Goal: Task Accomplishment & Management: Use online tool/utility

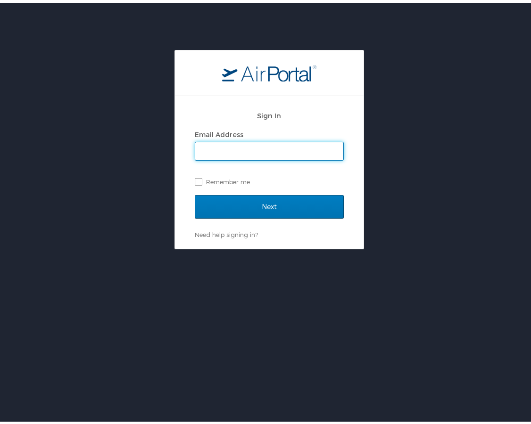
type input "emily.drees@cbtravel.com"
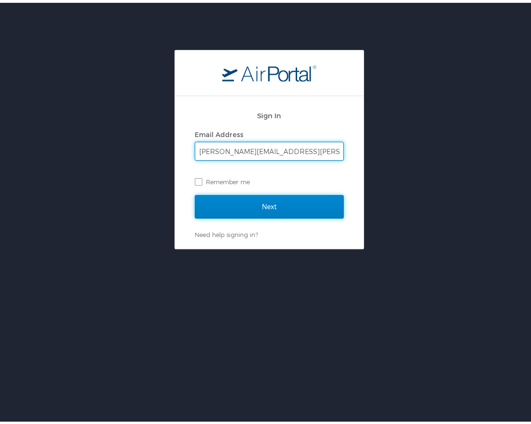
click at [257, 201] on input "Next" at bounding box center [269, 204] width 149 height 24
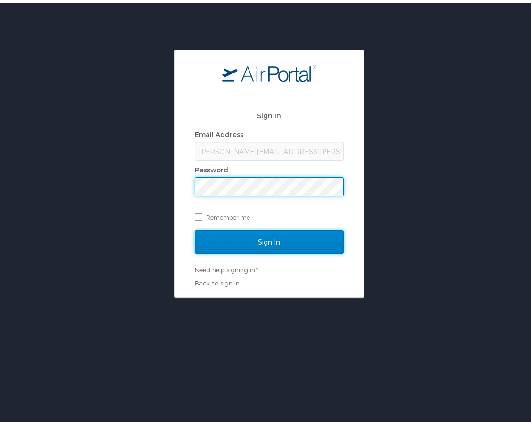
click at [271, 238] on input "Sign In" at bounding box center [269, 240] width 149 height 24
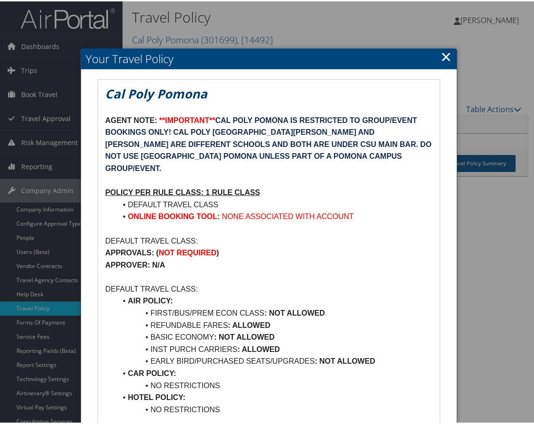
scroll to position [47, 0]
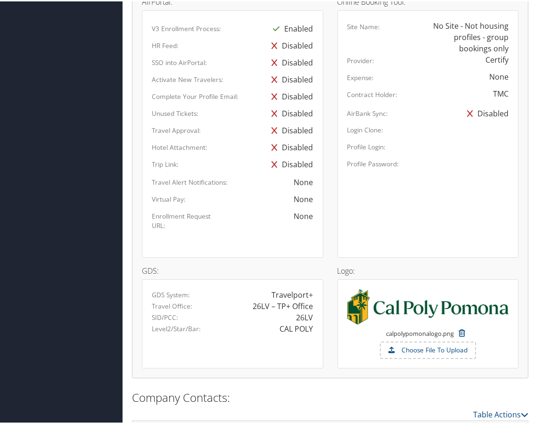
scroll to position [639, 0]
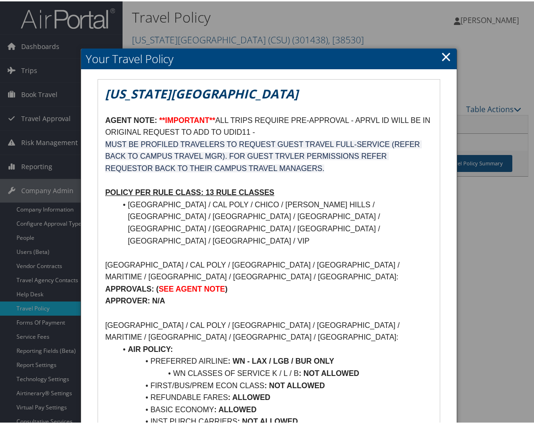
click at [268, 132] on p "AGENT NOTE: **IMPORTANT** ALL TRIPS REQUIRE PRE-APPROVAL - APRVL ID WILL BE IN …" at bounding box center [269, 125] width 328 height 24
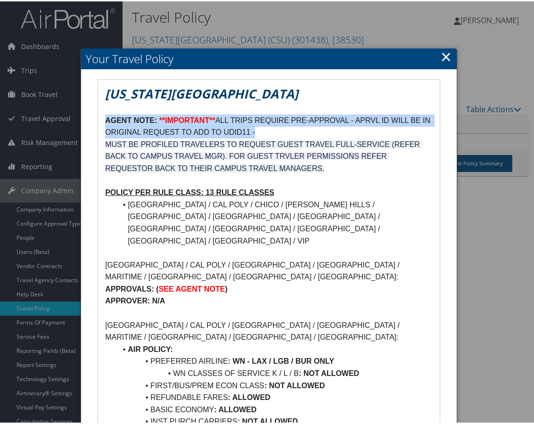
drag, startPoint x: 271, startPoint y: 131, endPoint x: 104, endPoint y: 120, distance: 167.2
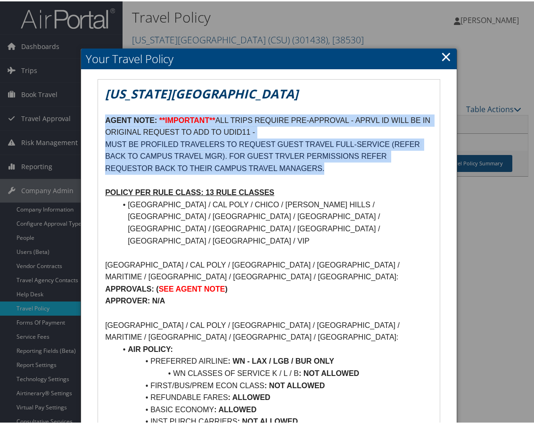
drag, startPoint x: 335, startPoint y: 168, endPoint x: 101, endPoint y: 122, distance: 237.8
copy div "AGENT NOTE: **IMPORTANT** ALL TRIPS REQUIRE PRE-APPROVAL - APRVL ID WILL BE IN …"
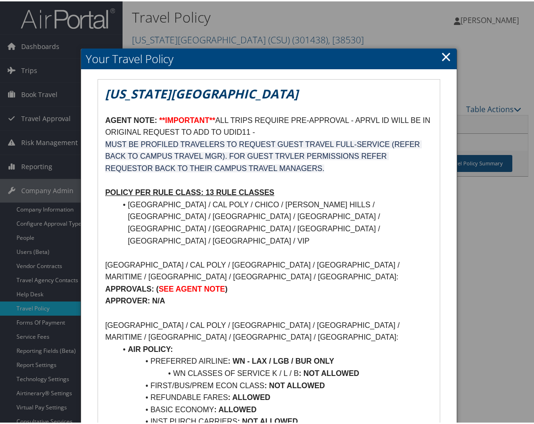
click at [383, 179] on p at bounding box center [269, 179] width 328 height 12
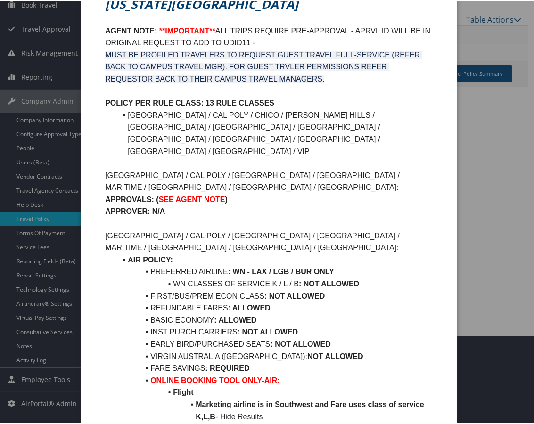
scroll to position [66, 0]
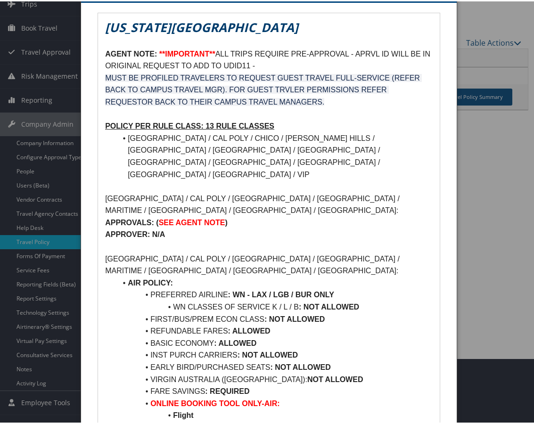
click at [532, 121] on div at bounding box center [269, 212] width 538 height 424
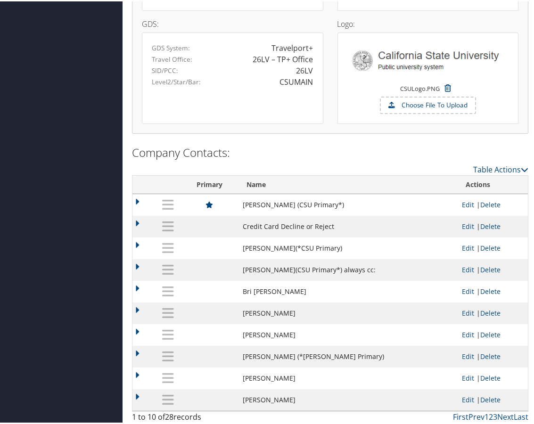
scroll to position [912, 0]
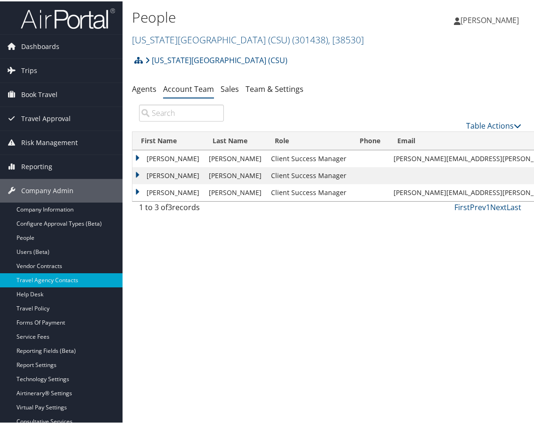
click at [390, 58] on div "[US_STATE][GEOGRAPHIC_DATA] (CSU) Account Structure [US_STATE][GEOGRAPHIC_DATA]…" at bounding box center [330, 61] width 396 height 25
click at [44, 209] on link "Company Information" at bounding box center [61, 208] width 123 height 14
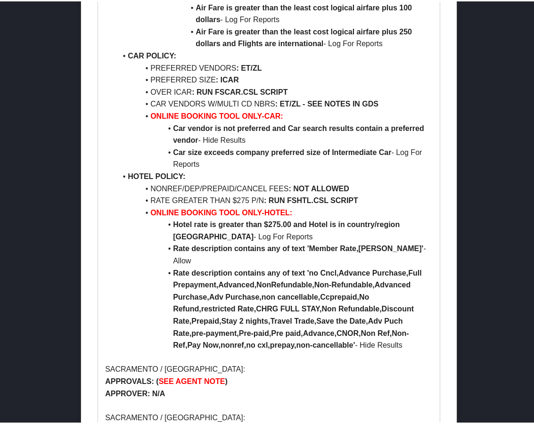
scroll to position [1055, 0]
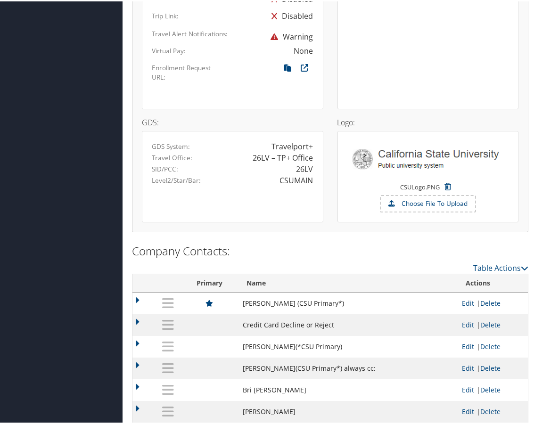
scroll to position [912, 0]
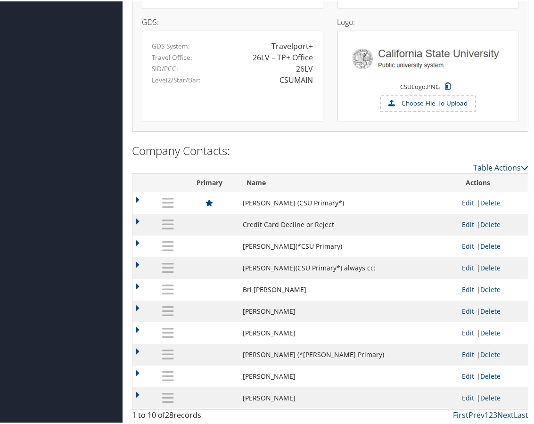
click at [489, 415] on link "2" at bounding box center [491, 414] width 4 height 10
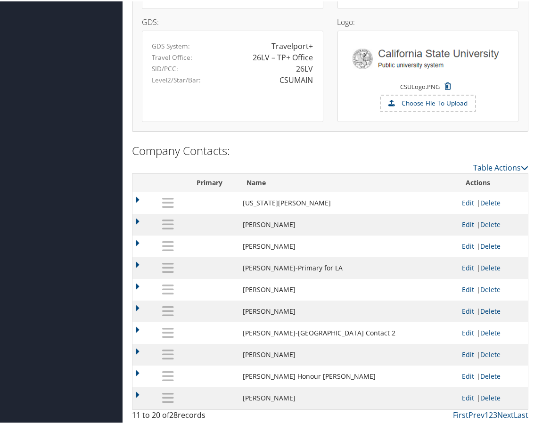
click at [493, 414] on link "3" at bounding box center [495, 414] width 4 height 10
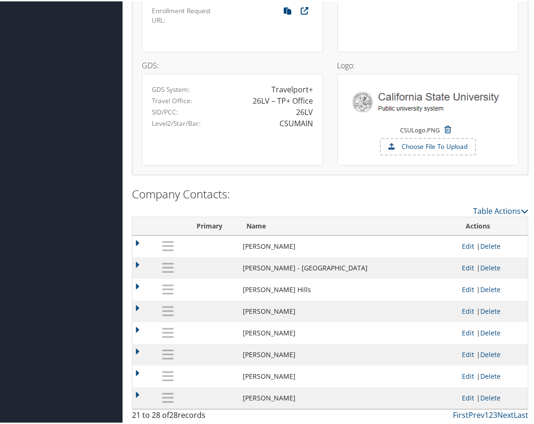
click at [142, 284] on td at bounding box center [143, 289] width 23 height 22
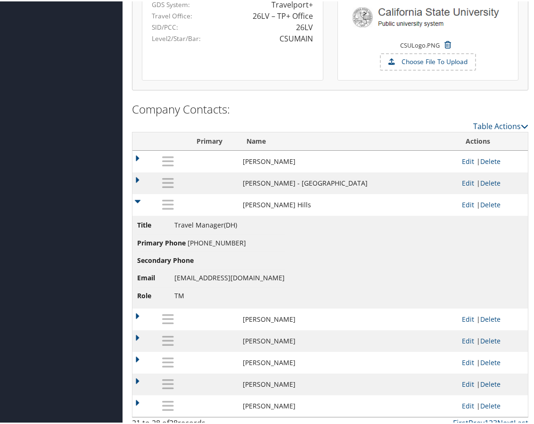
scroll to position [962, 0]
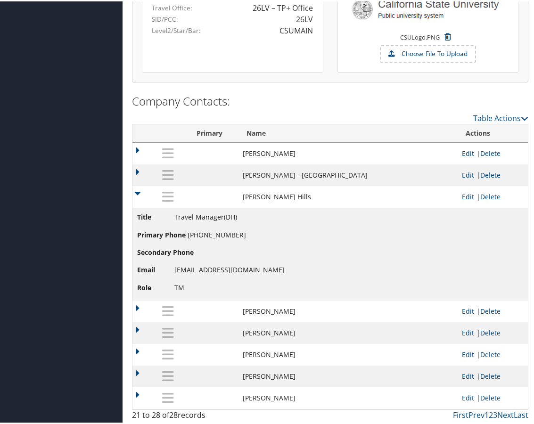
click at [135, 168] on td at bounding box center [143, 174] width 23 height 22
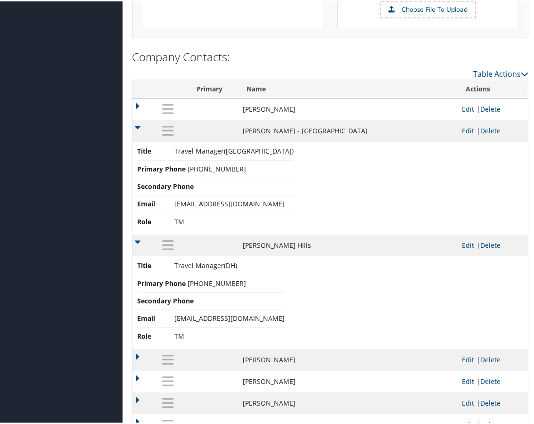
scroll to position [1055, 0]
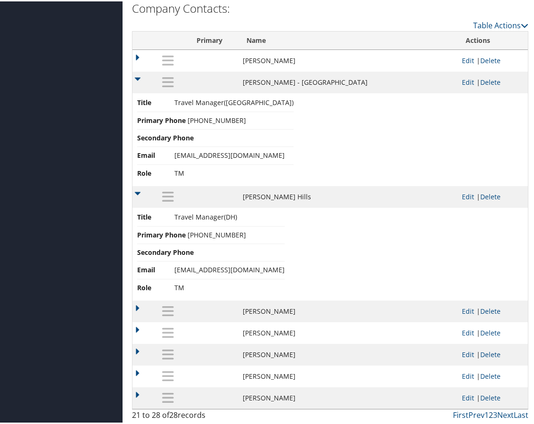
click at [489, 413] on link "2" at bounding box center [491, 414] width 4 height 10
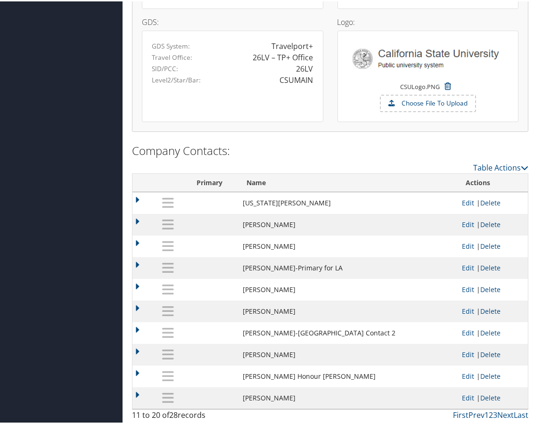
click at [484, 415] on link "1" at bounding box center [486, 414] width 4 height 10
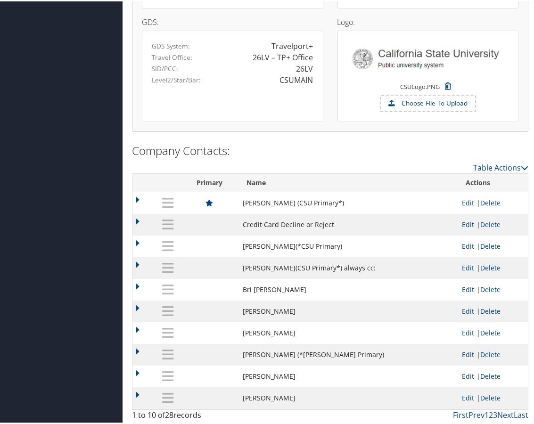
click at [135, 329] on td at bounding box center [143, 332] width 23 height 22
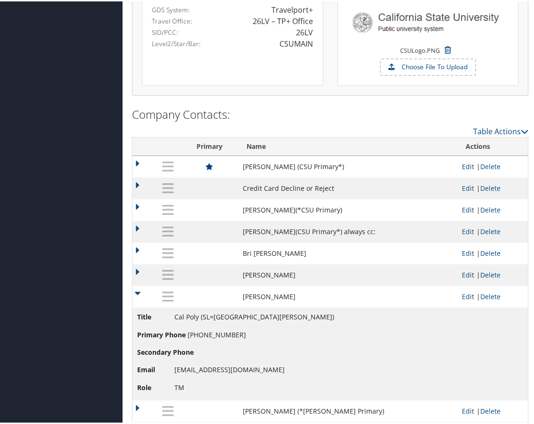
scroll to position [1005, 0]
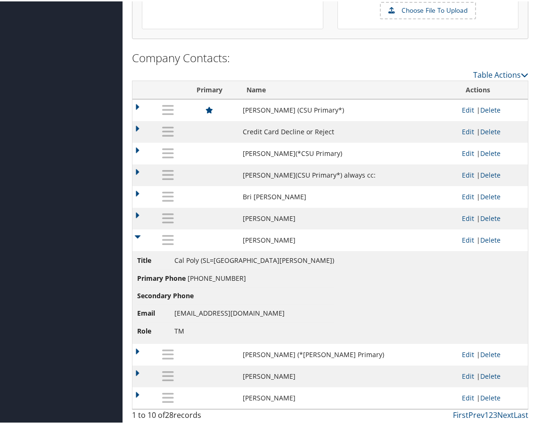
click at [135, 348] on td at bounding box center [143, 354] width 23 height 22
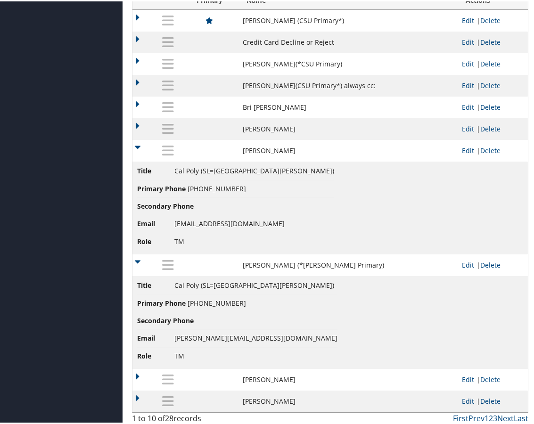
scroll to position [1098, 0]
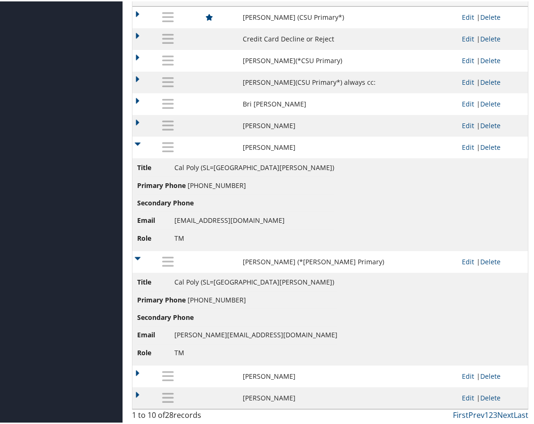
click at [135, 120] on td at bounding box center [143, 125] width 23 height 22
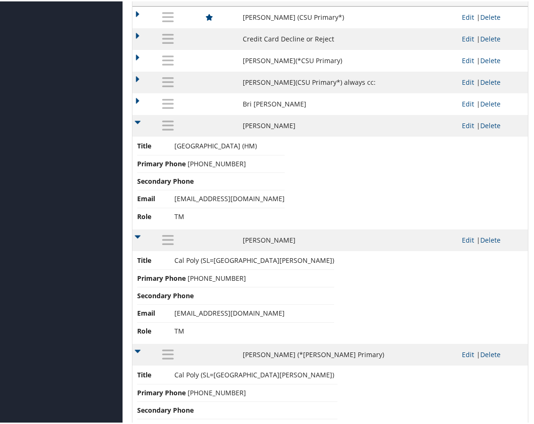
click at [132, 118] on table "Primary Name Title Primary Phone Secondary Phone Email Role Actions Sarah David…" at bounding box center [330, 243] width 396 height 515
click at [136, 97] on td at bounding box center [143, 103] width 23 height 22
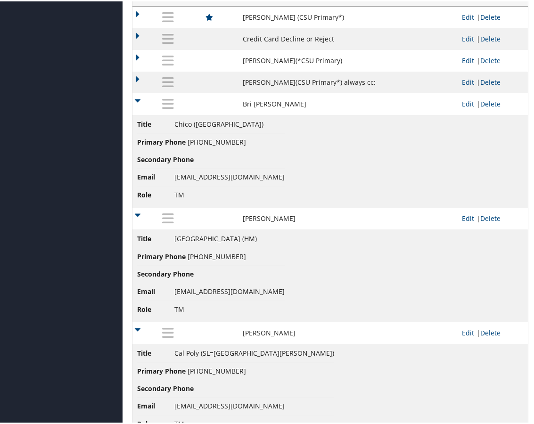
click at [136, 97] on td at bounding box center [143, 103] width 23 height 22
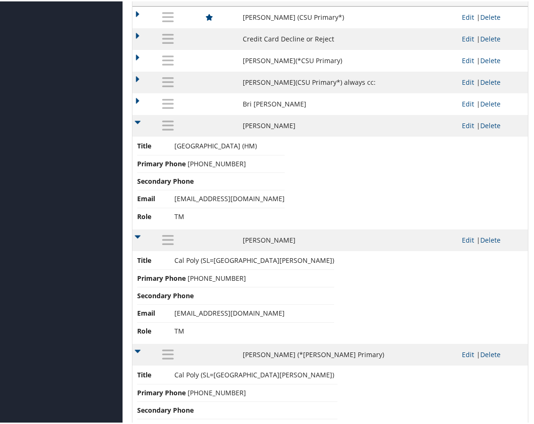
click at [137, 119] on td at bounding box center [143, 125] width 23 height 22
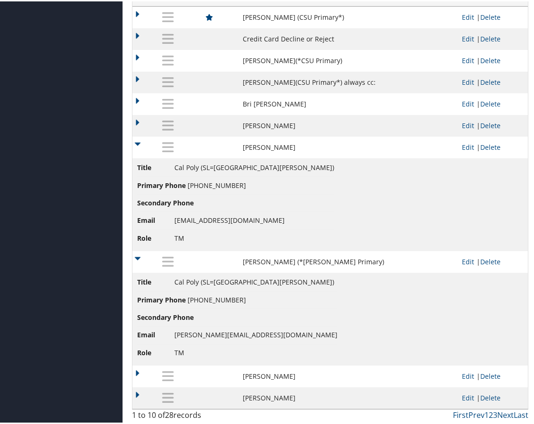
click at [137, 372] on td at bounding box center [143, 375] width 23 height 22
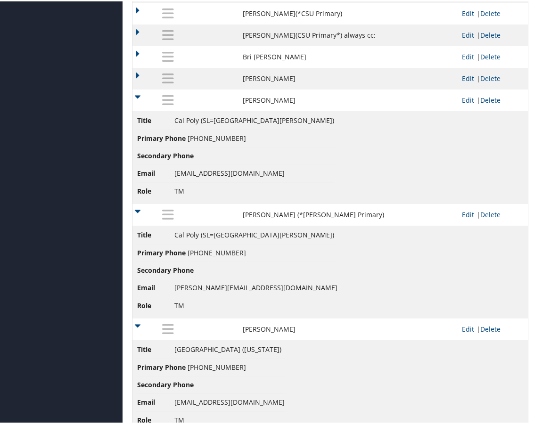
click at [140, 324] on td at bounding box center [143, 328] width 23 height 22
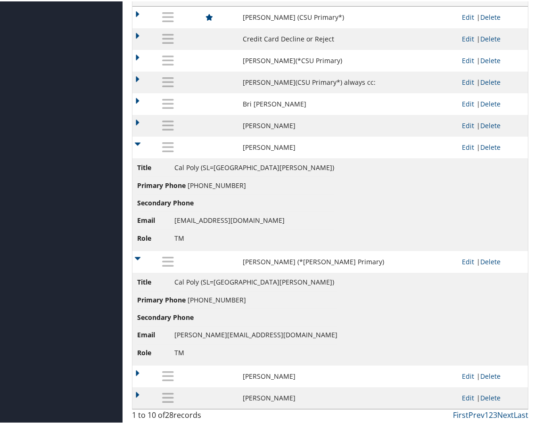
click at [139, 394] on td at bounding box center [143, 397] width 23 height 22
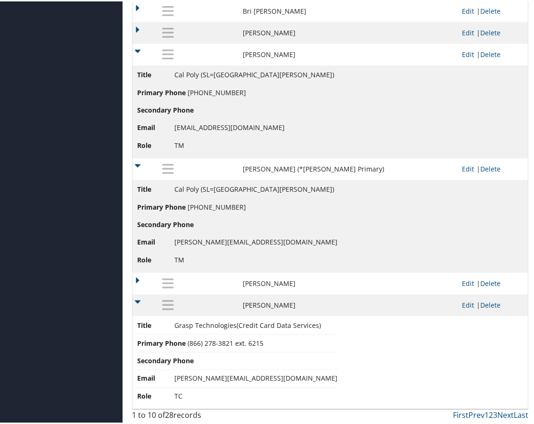
click at [139, 299] on td at bounding box center [143, 304] width 23 height 22
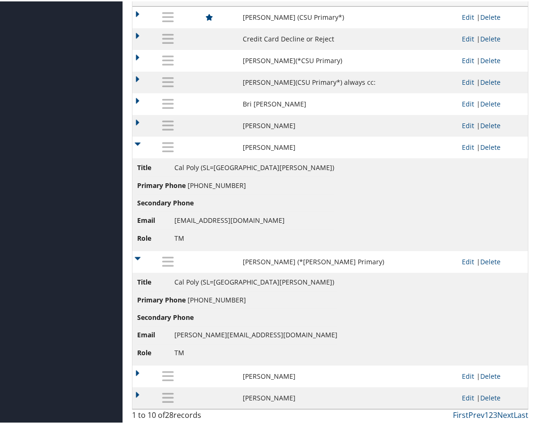
click at [489, 414] on link "2" at bounding box center [491, 414] width 4 height 10
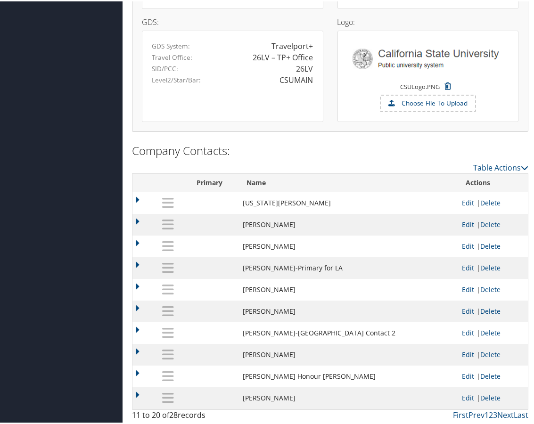
click at [138, 199] on td at bounding box center [143, 202] width 23 height 22
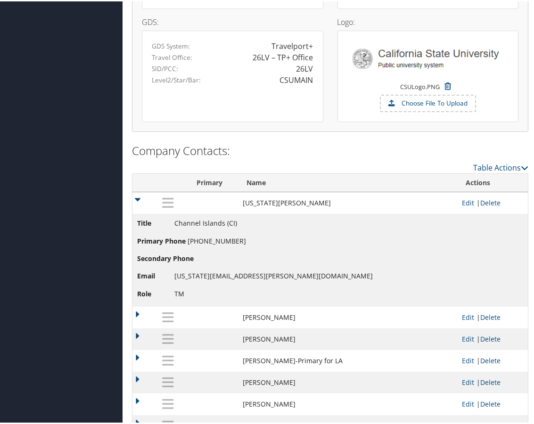
click at [138, 198] on td at bounding box center [143, 202] width 23 height 22
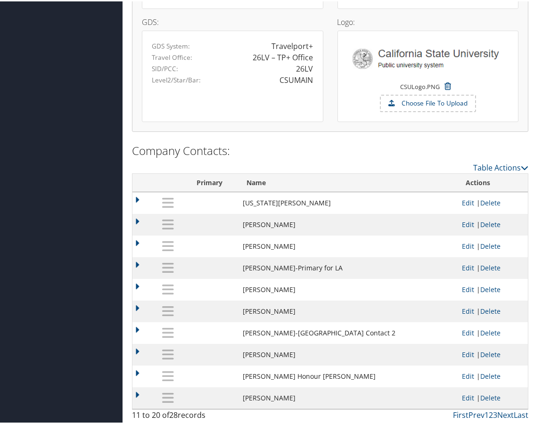
click at [136, 220] on td at bounding box center [143, 224] width 23 height 22
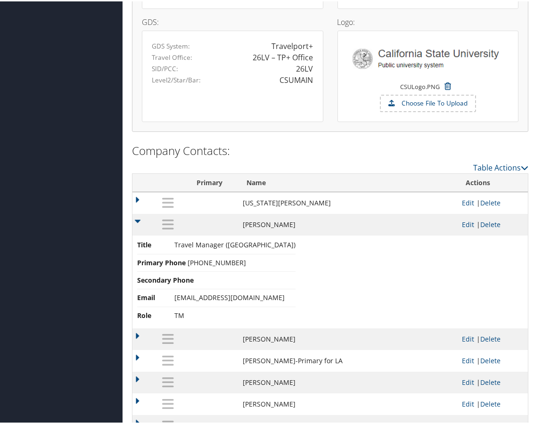
click at [136, 220] on td at bounding box center [143, 224] width 23 height 22
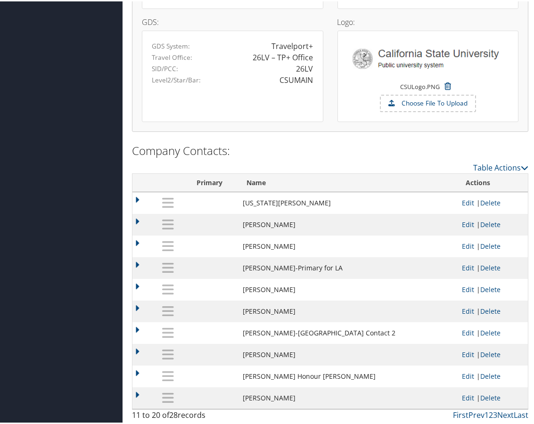
click at [136, 242] on td at bounding box center [143, 245] width 23 height 22
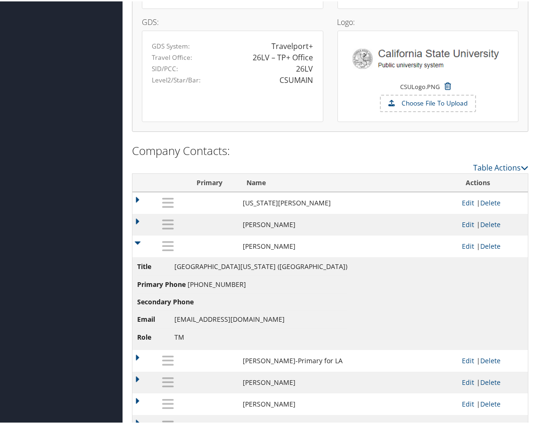
click at [136, 242] on td at bounding box center [143, 245] width 23 height 22
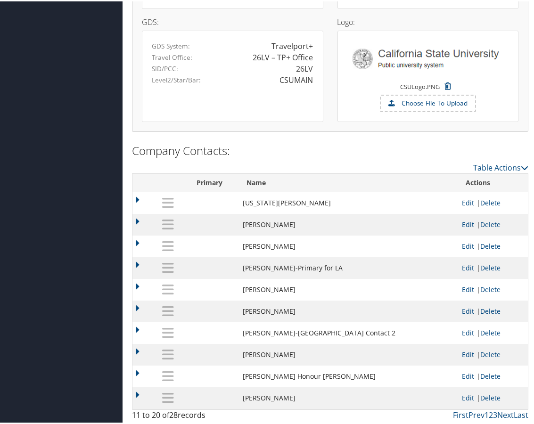
click at [133, 260] on td at bounding box center [143, 267] width 23 height 22
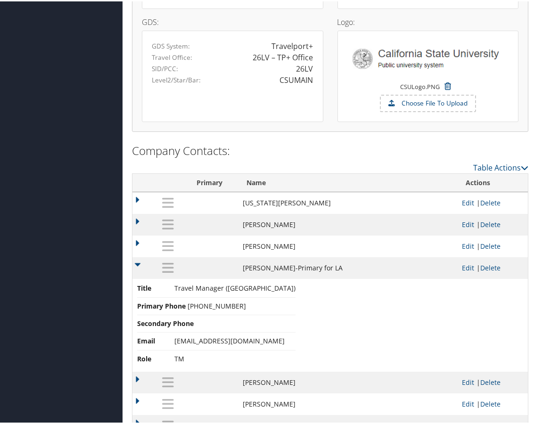
click at [136, 262] on td at bounding box center [143, 267] width 23 height 22
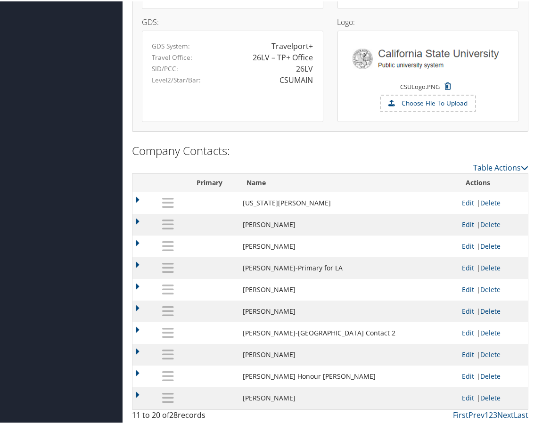
click at [137, 284] on td at bounding box center [143, 289] width 23 height 22
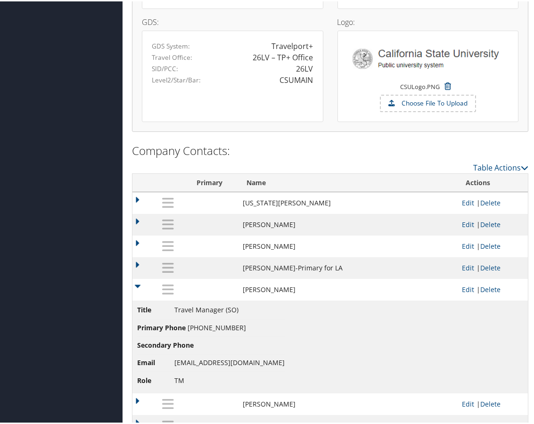
click at [137, 284] on td at bounding box center [143, 289] width 23 height 22
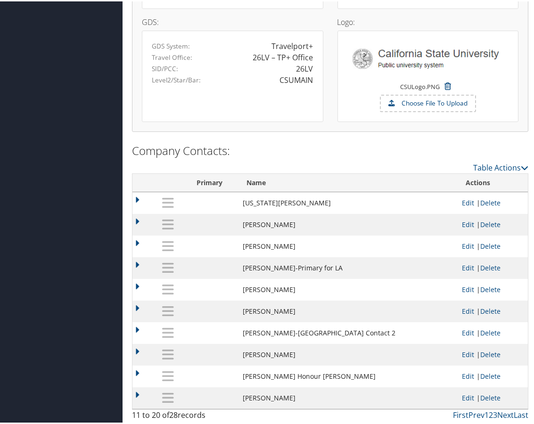
click at [138, 308] on td at bounding box center [143, 310] width 23 height 22
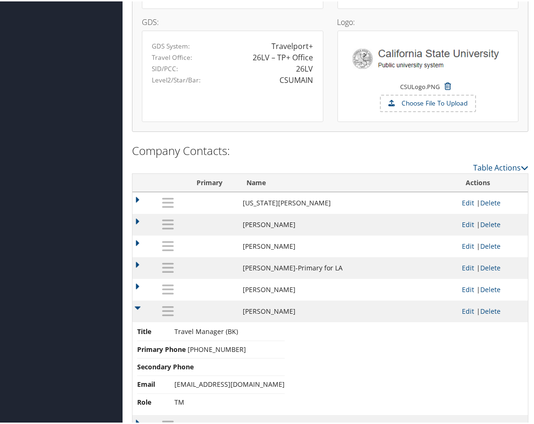
click at [137, 313] on td at bounding box center [143, 310] width 23 height 22
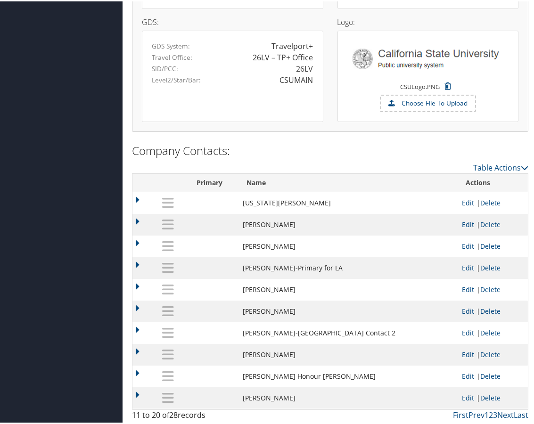
click at [140, 331] on td at bounding box center [143, 332] width 23 height 22
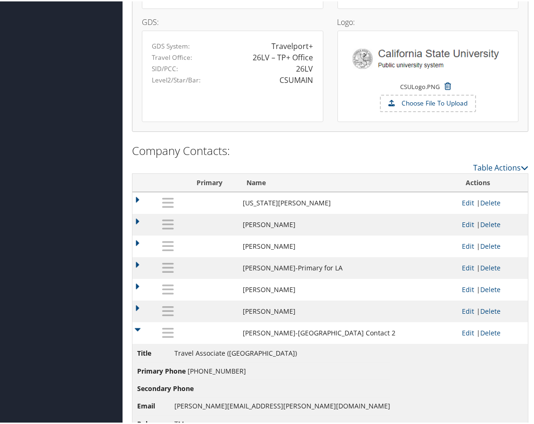
click at [139, 330] on td at bounding box center [143, 332] width 23 height 22
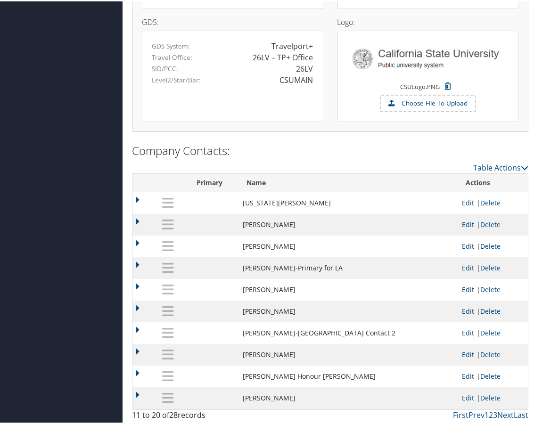
click at [136, 354] on td at bounding box center [143, 354] width 23 height 22
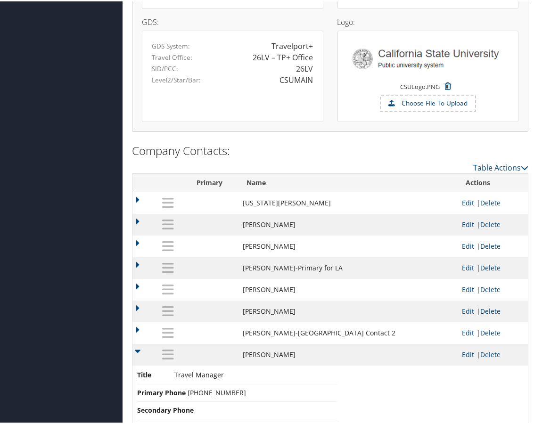
click at [136, 353] on td at bounding box center [143, 354] width 23 height 22
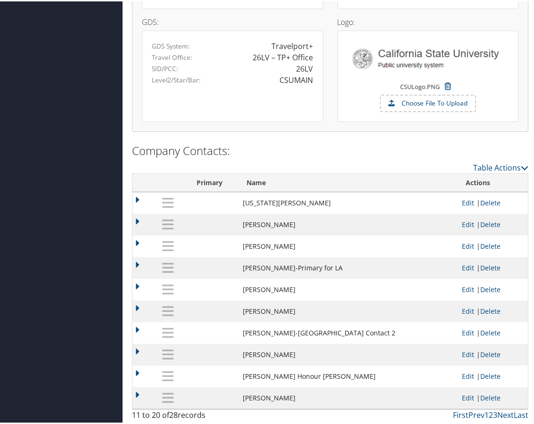
click at [137, 371] on td at bounding box center [143, 375] width 23 height 22
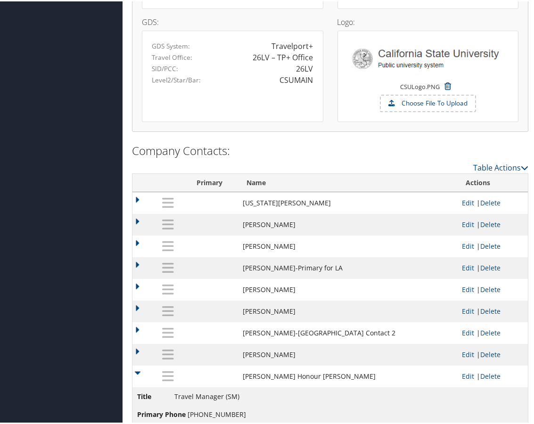
click at [138, 371] on td at bounding box center [143, 375] width 23 height 22
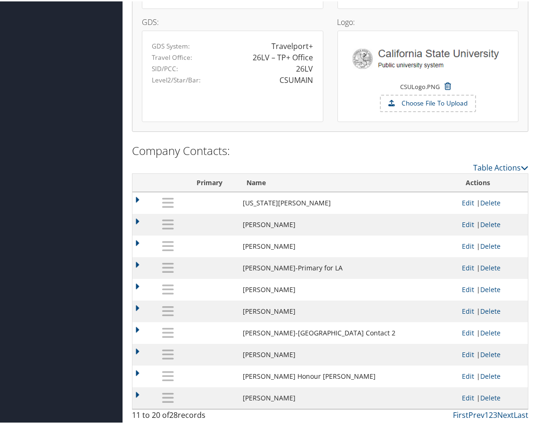
click at [139, 392] on td at bounding box center [143, 397] width 23 height 22
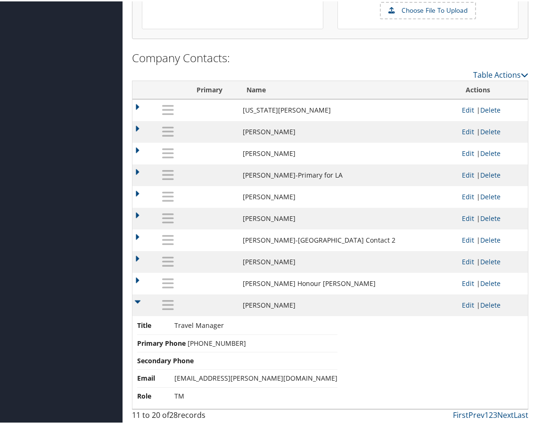
click at [139, 301] on td at bounding box center [143, 304] width 23 height 22
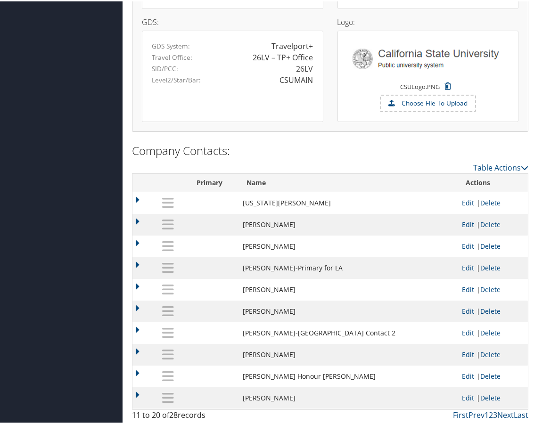
click at [493, 413] on link "3" at bounding box center [495, 414] width 4 height 10
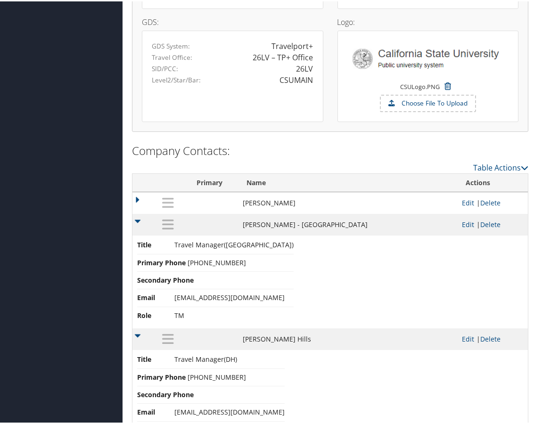
click at [137, 199] on td at bounding box center [143, 202] width 23 height 22
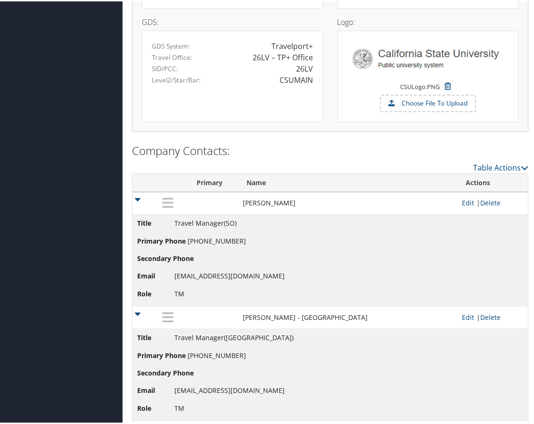
click at [136, 199] on td at bounding box center [143, 202] width 23 height 22
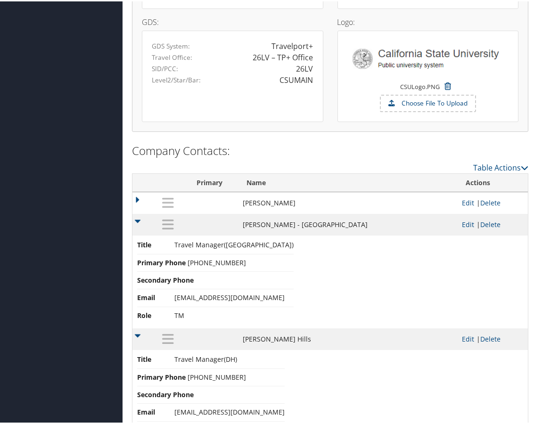
click at [135, 220] on td at bounding box center [143, 224] width 23 height 22
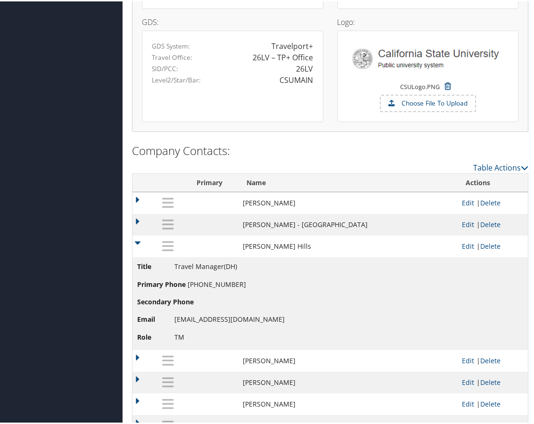
click at [134, 242] on td at bounding box center [143, 245] width 23 height 22
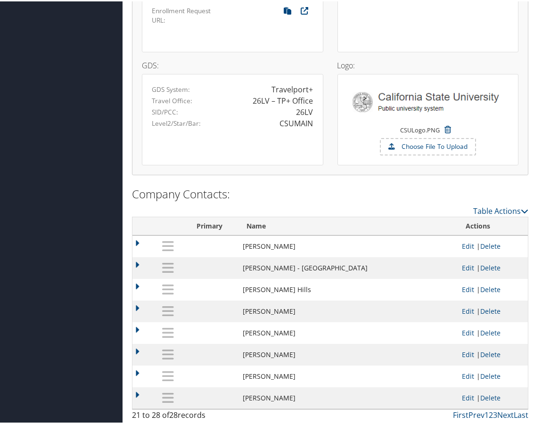
click at [139, 240] on td at bounding box center [143, 245] width 23 height 22
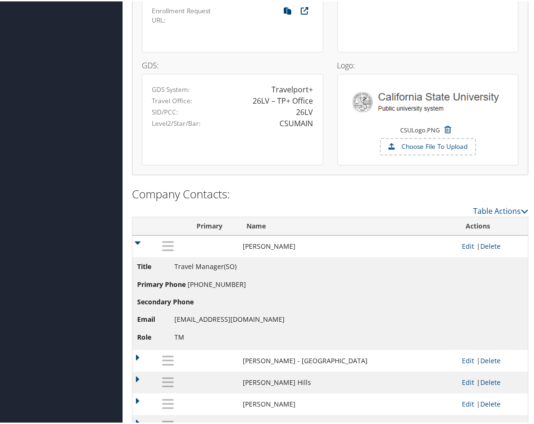
click at [138, 240] on td at bounding box center [143, 245] width 23 height 22
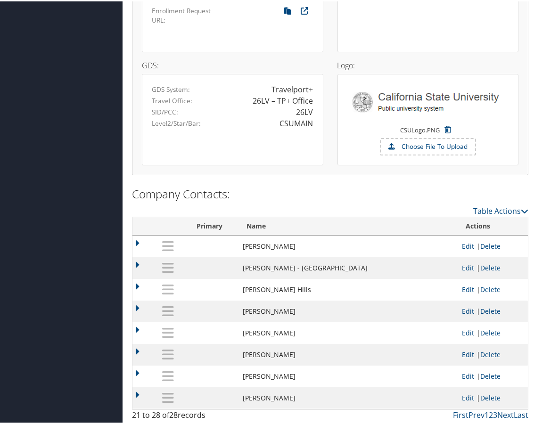
click at [137, 265] on td at bounding box center [143, 267] width 23 height 22
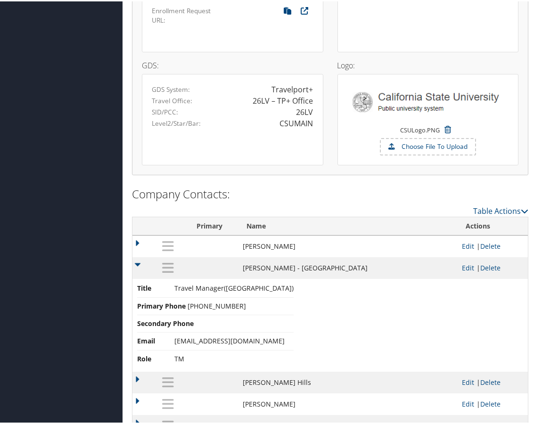
click at [137, 265] on td at bounding box center [143, 267] width 23 height 22
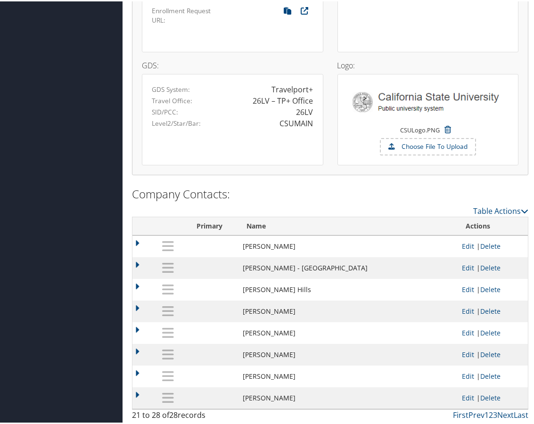
click at [484, 415] on link "1" at bounding box center [486, 414] width 4 height 10
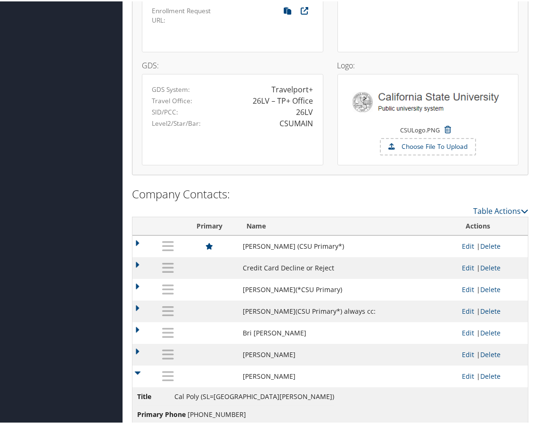
click at [136, 242] on td at bounding box center [143, 245] width 23 height 22
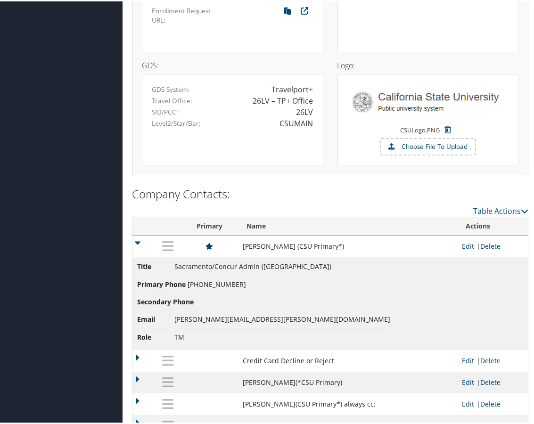
click at [136, 241] on td at bounding box center [143, 245] width 23 height 22
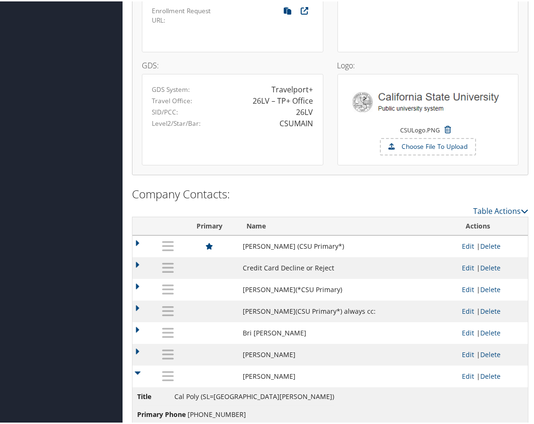
click at [139, 262] on td at bounding box center [143, 267] width 23 height 22
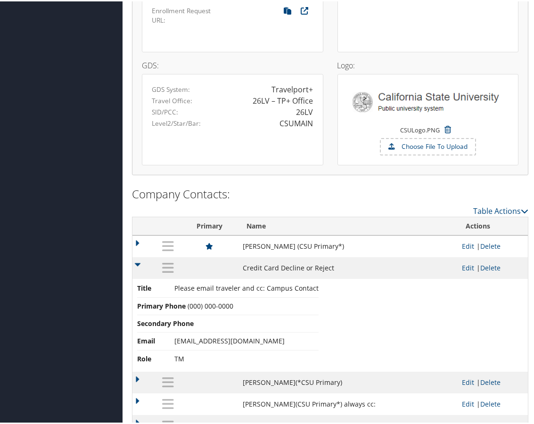
click at [139, 262] on td at bounding box center [143, 267] width 23 height 22
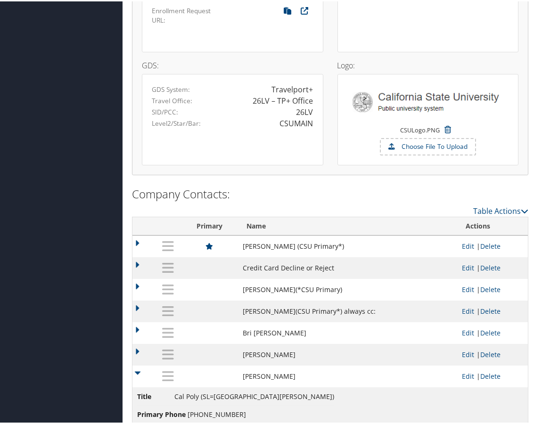
click at [137, 287] on td at bounding box center [143, 289] width 23 height 22
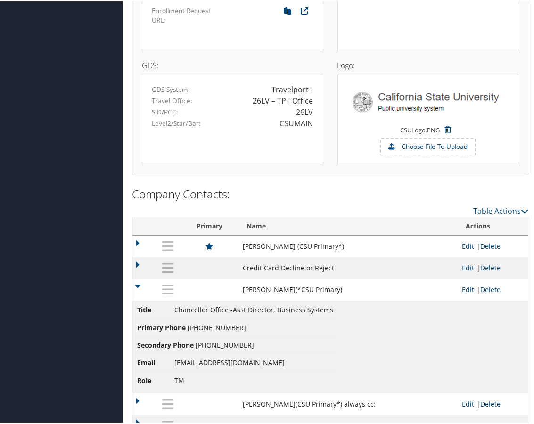
click at [137, 287] on td at bounding box center [143, 289] width 23 height 22
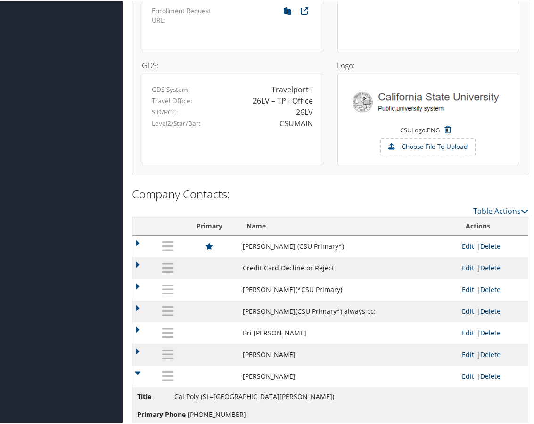
click at [137, 308] on td at bounding box center [143, 310] width 23 height 22
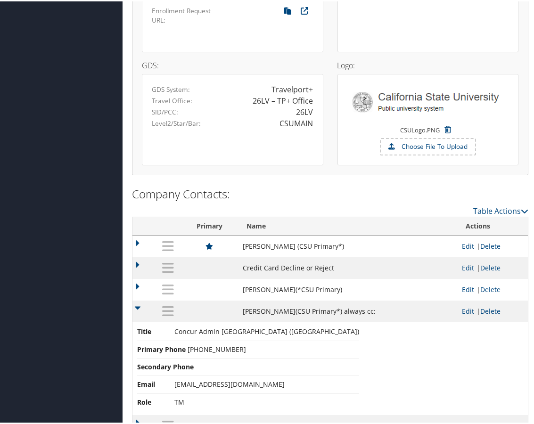
click at [137, 308] on td at bounding box center [143, 310] width 23 height 22
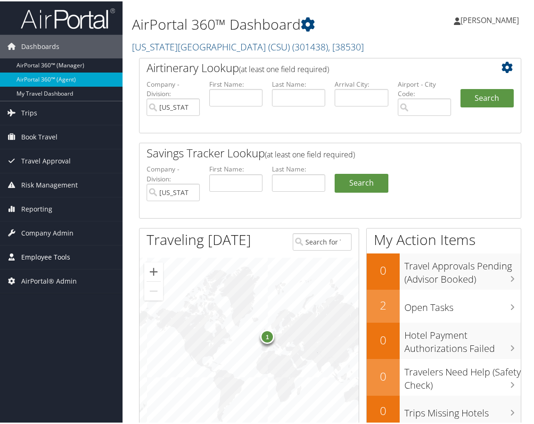
click at [71, 258] on link "Employee Tools" at bounding box center [61, 256] width 123 height 24
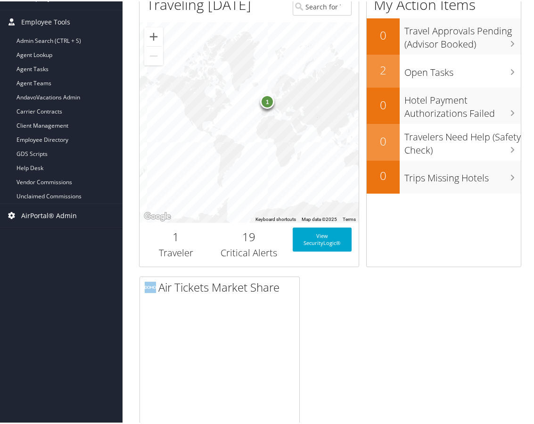
scroll to position [235, 0]
click at [55, 209] on span "AirPortal® Admin" at bounding box center [49, 215] width 56 height 24
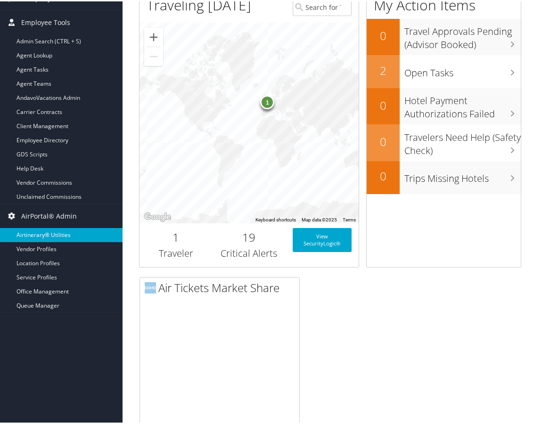
click at [49, 236] on link "Airtinerary® Utilities" at bounding box center [61, 234] width 123 height 14
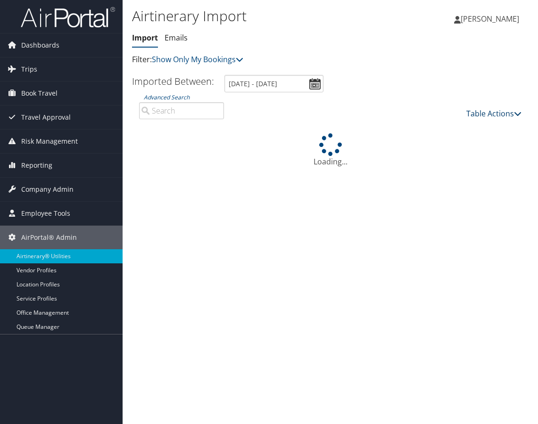
click at [488, 114] on link "Table Actions" at bounding box center [493, 113] width 55 height 10
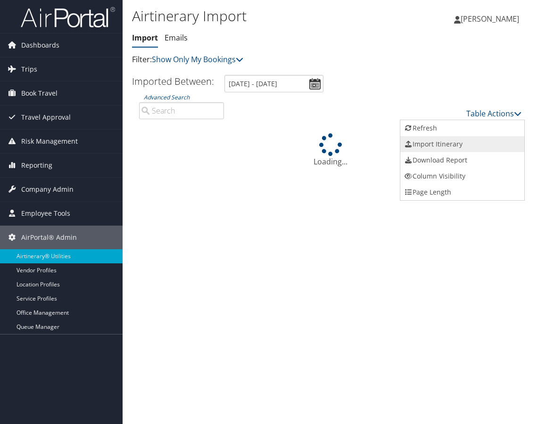
click at [450, 145] on link "Import Itinerary" at bounding box center [462, 144] width 124 height 16
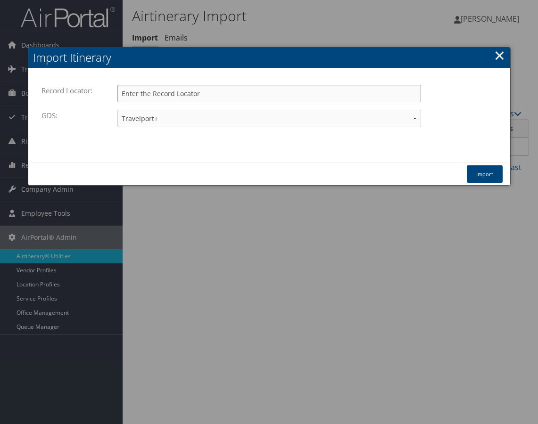
paste input "DNTTS8"
type input "DNTTS8"
click at [488, 173] on button "Import" at bounding box center [485, 173] width 36 height 17
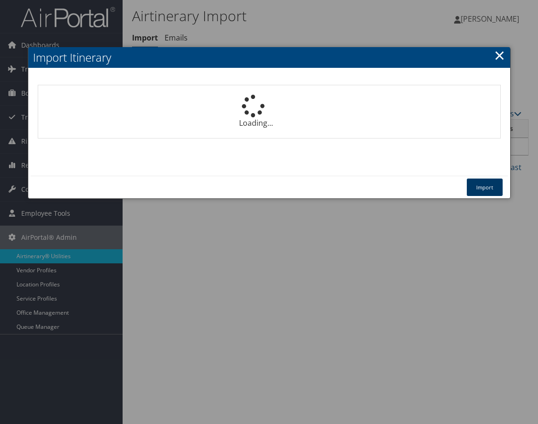
select select "1P"
